Goal: Task Accomplishment & Management: Use online tool/utility

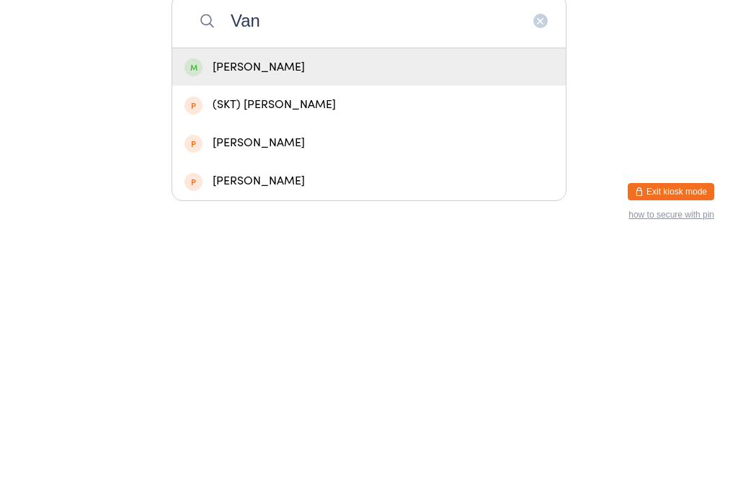
type input "Van"
click at [210, 317] on div "[PERSON_NAME]" at bounding box center [368, 326] width 369 height 19
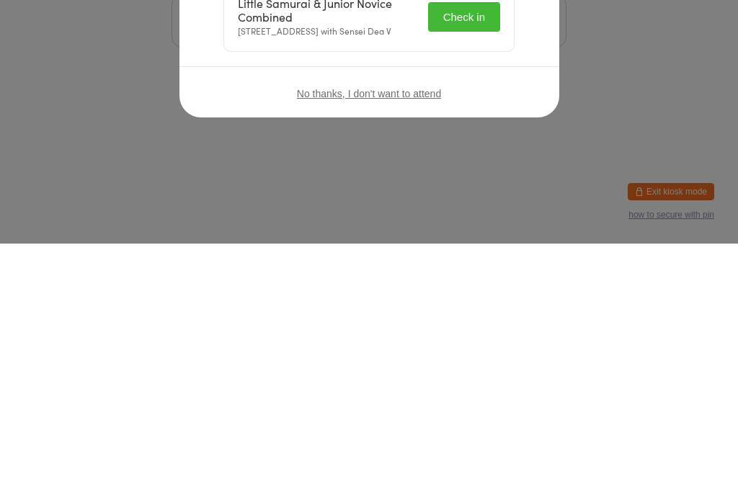
click at [428, 261] on button "Check in" at bounding box center [464, 276] width 72 height 30
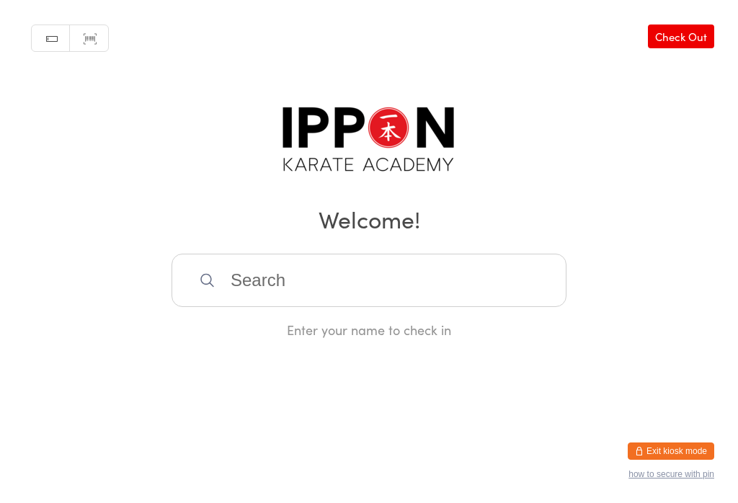
click at [300, 330] on div "Enter your name to check in" at bounding box center [368, 330] width 395 height 18
click at [228, 273] on input "search" at bounding box center [368, 280] width 395 height 53
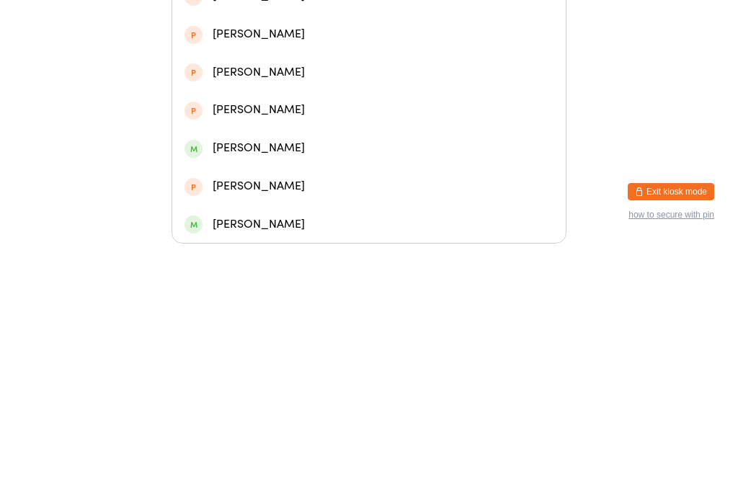
type input "[PERSON_NAME]"
click at [211, 170] on div "[PERSON_NAME]" at bounding box center [368, 179] width 369 height 19
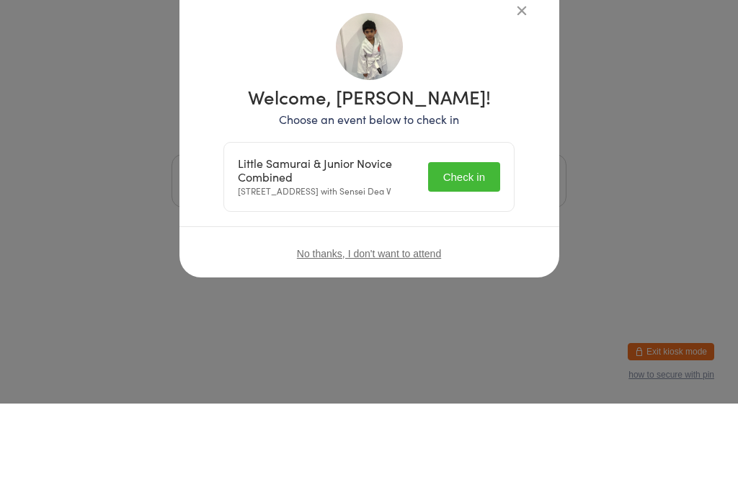
click at [466, 295] on div "Welcome, [PERSON_NAME]! Choose an event below to check in Little Samurai & Juni…" at bounding box center [369, 246] width 322 height 290
click at [467, 294] on div "Welcome, [PERSON_NAME]! Choose an event below to check in Little Samurai & Juni…" at bounding box center [369, 246] width 322 height 290
click at [472, 326] on div "No thanks, I don't want to attend" at bounding box center [369, 353] width 380 height 54
click at [448, 326] on div "No thanks, I don't want to attend" at bounding box center [369, 353] width 380 height 54
click at [456, 291] on button "Check in" at bounding box center [464, 276] width 72 height 30
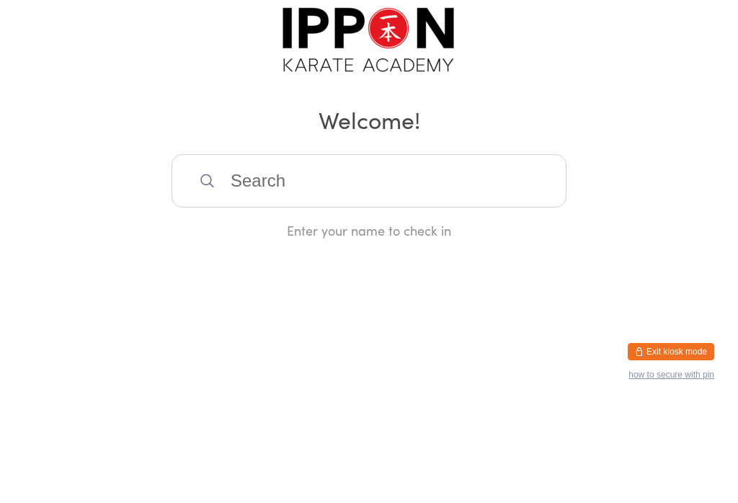
click at [333, 267] on input "search" at bounding box center [368, 280] width 395 height 53
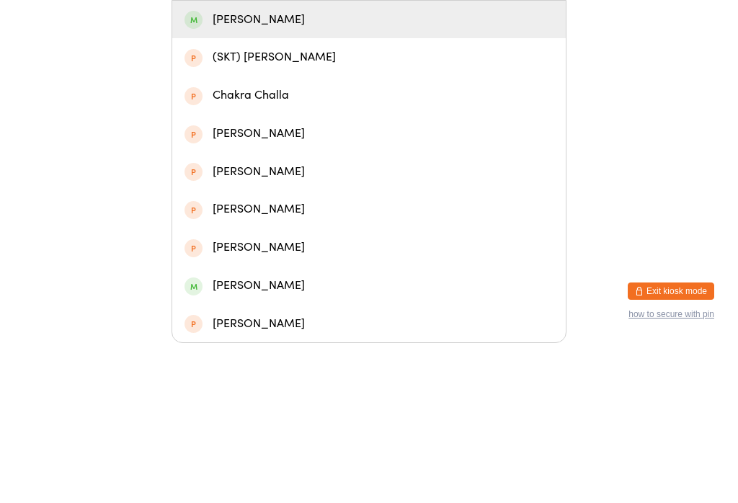
type input "[PERSON_NAME]"
click at [345, 178] on div "[PERSON_NAME]" at bounding box center [368, 179] width 369 height 19
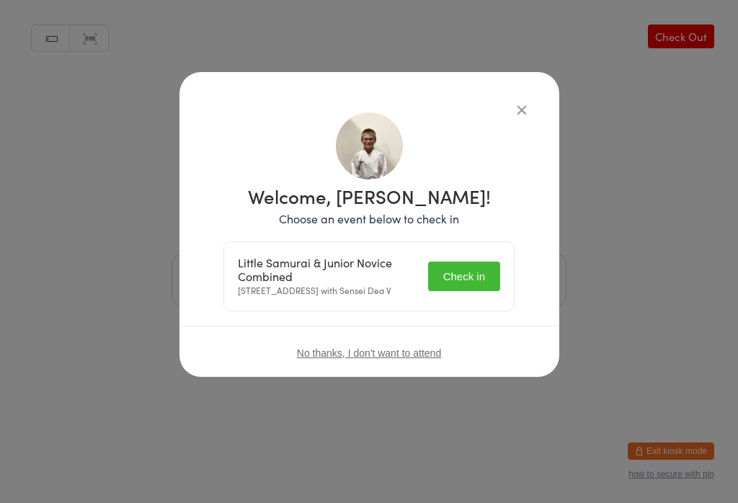
click at [472, 282] on button "Check in" at bounding box center [464, 276] width 72 height 30
